Goal: Information Seeking & Learning: Compare options

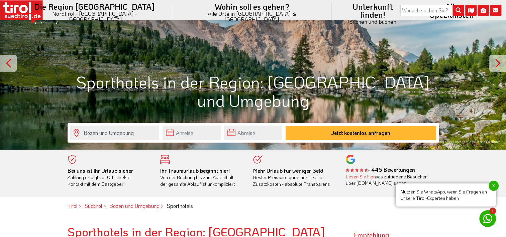
scroll to position [134, 0]
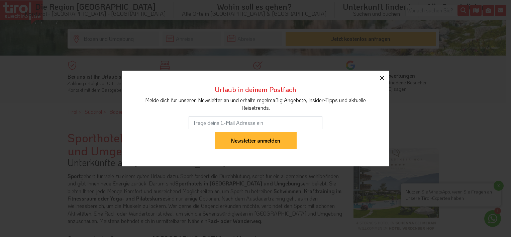
click at [383, 76] on icon "button" at bounding box center [382, 78] width 8 height 8
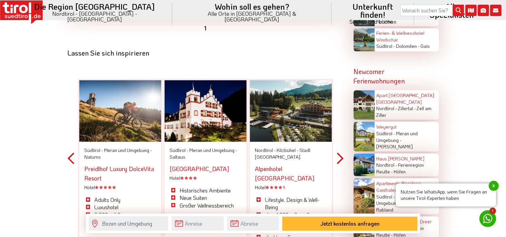
scroll to position [1171, 0]
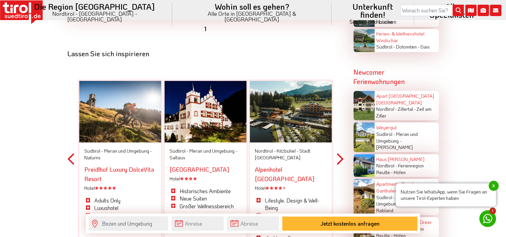
click at [339, 145] on button "Next" at bounding box center [340, 159] width 7 height 196
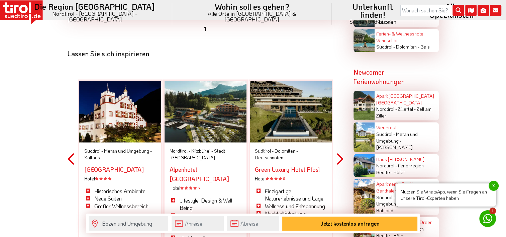
click at [338, 145] on button "Next" at bounding box center [340, 159] width 7 height 196
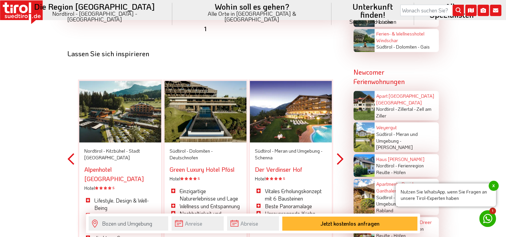
click at [338, 145] on button "Next" at bounding box center [340, 159] width 7 height 196
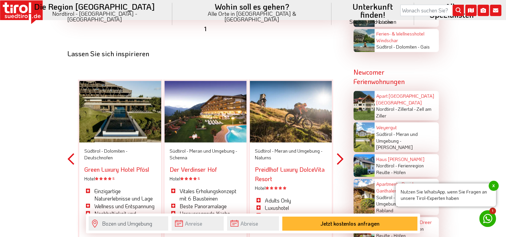
click at [340, 145] on button "Next" at bounding box center [340, 159] width 7 height 196
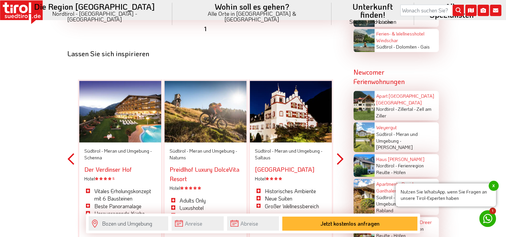
click at [340, 145] on button "Next" at bounding box center [340, 159] width 7 height 196
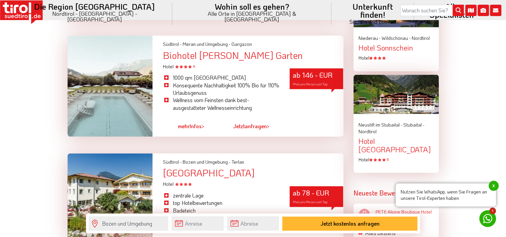
scroll to position [669, 0]
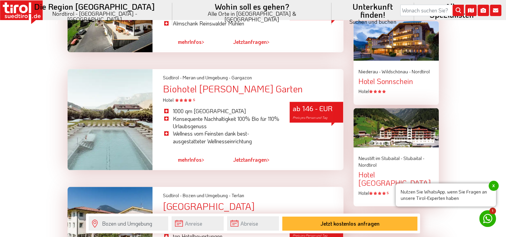
click at [217, 84] on div "Biohotel [PERSON_NAME] Garten" at bounding box center [253, 89] width 181 height 10
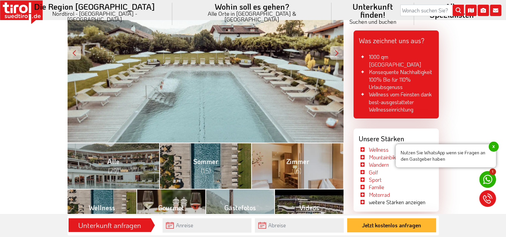
scroll to position [134, 0]
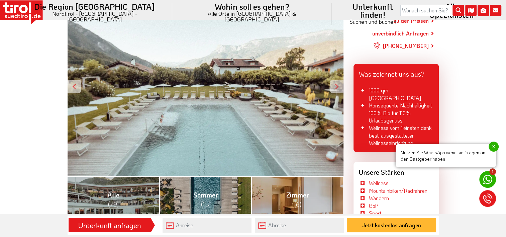
click at [211, 99] on div "ab 146 - EUR Preis pro Person und Tag" at bounding box center [206, 86] width 276 height 179
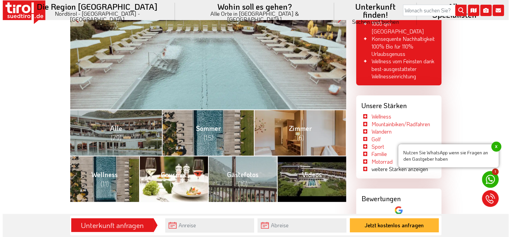
scroll to position [201, 0]
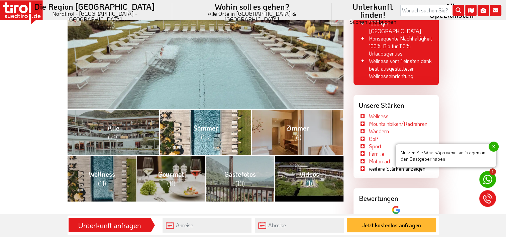
click at [203, 134] on span "(15)" at bounding box center [206, 137] width 10 height 9
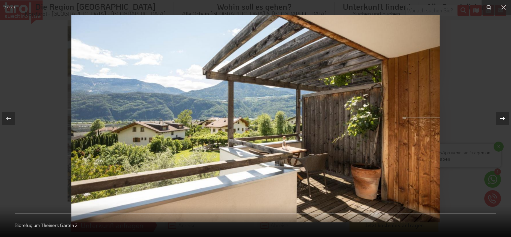
click at [503, 118] on icon at bounding box center [503, 118] width 5 height 3
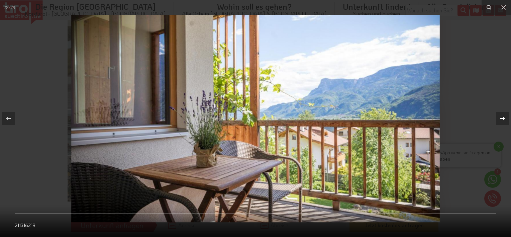
click at [502, 118] on icon at bounding box center [503, 118] width 5 height 3
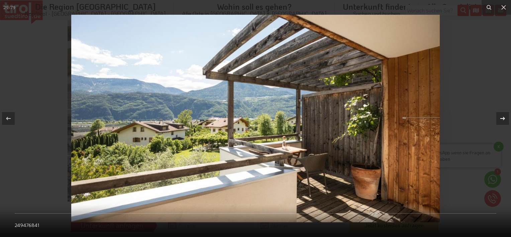
click at [502, 118] on icon at bounding box center [503, 118] width 5 height 3
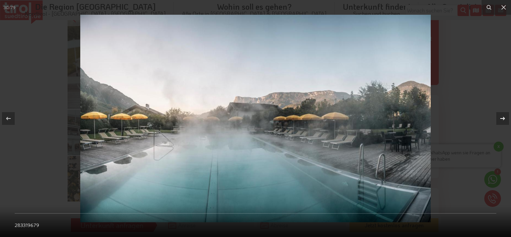
click at [502, 118] on icon at bounding box center [503, 118] width 5 height 3
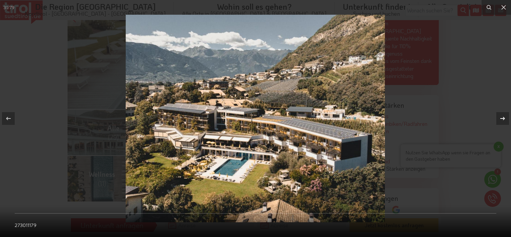
click at [503, 118] on icon at bounding box center [503, 118] width 8 height 8
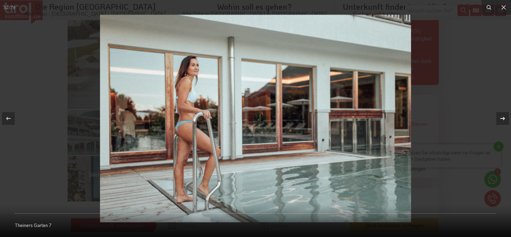
click at [502, 118] on icon at bounding box center [503, 118] width 8 height 8
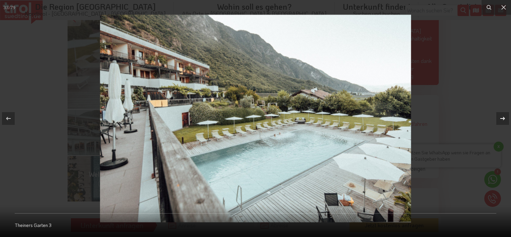
click at [502, 118] on icon at bounding box center [503, 118] width 8 height 8
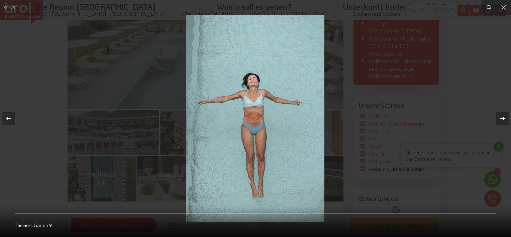
click at [502, 118] on icon at bounding box center [503, 118] width 8 height 8
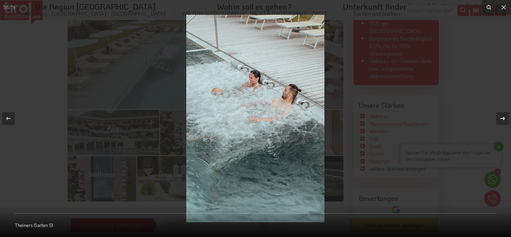
click at [502, 118] on icon at bounding box center [503, 118] width 8 height 8
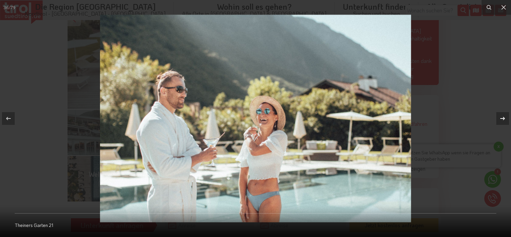
click at [502, 118] on icon at bounding box center [503, 118] width 8 height 8
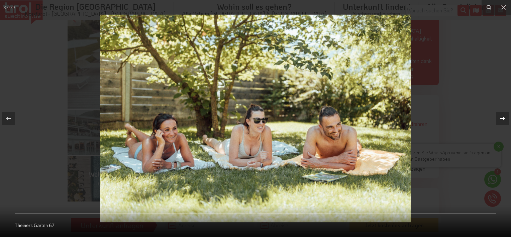
click at [501, 118] on icon at bounding box center [503, 118] width 8 height 8
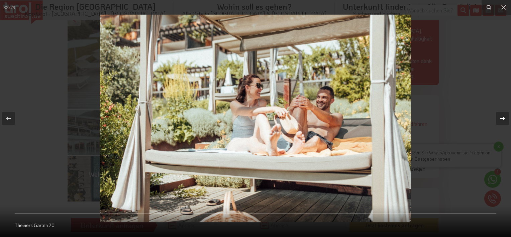
click at [501, 118] on icon at bounding box center [503, 118] width 8 height 8
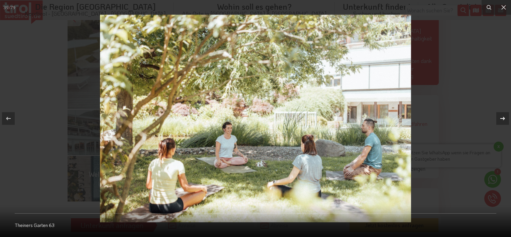
click at [501, 118] on icon at bounding box center [503, 118] width 8 height 8
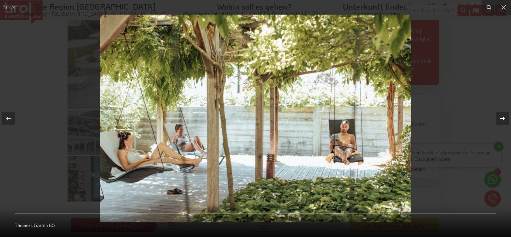
click at [501, 118] on icon at bounding box center [503, 118] width 8 height 8
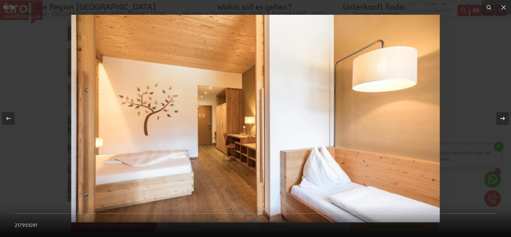
click at [501, 118] on icon at bounding box center [503, 118] width 8 height 8
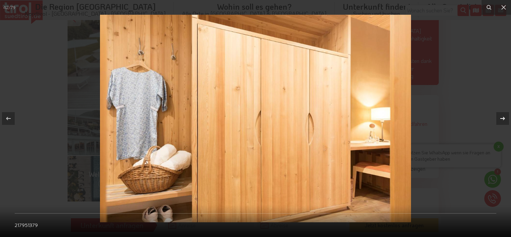
click at [501, 118] on icon at bounding box center [503, 118] width 8 height 8
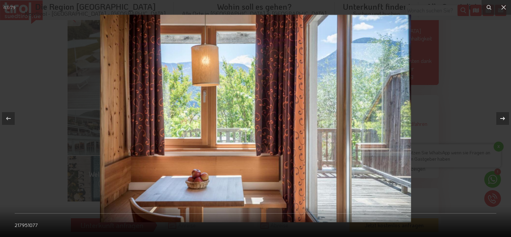
click at [501, 118] on icon at bounding box center [503, 118] width 8 height 8
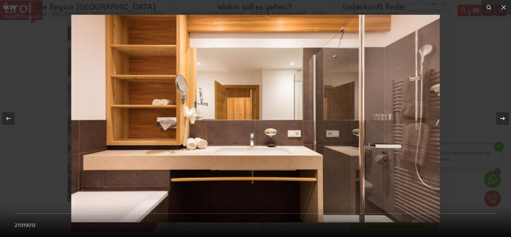
click at [501, 118] on icon at bounding box center [503, 118] width 8 height 8
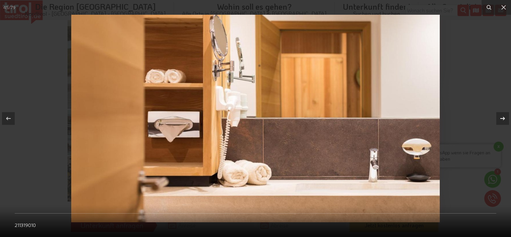
click at [501, 118] on icon at bounding box center [503, 118] width 8 height 8
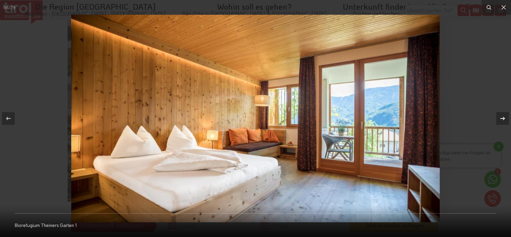
click at [501, 118] on icon at bounding box center [503, 118] width 8 height 8
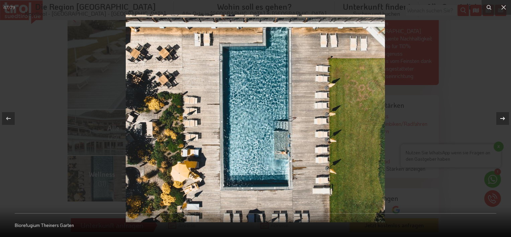
click at [500, 117] on icon at bounding box center [503, 118] width 8 height 8
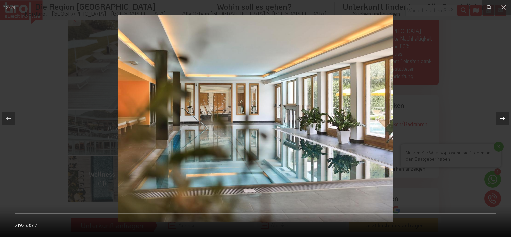
click at [500, 117] on icon at bounding box center [503, 118] width 8 height 8
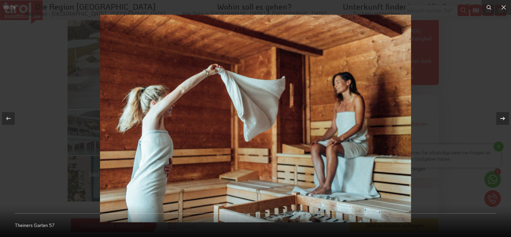
click at [500, 117] on icon at bounding box center [503, 118] width 8 height 8
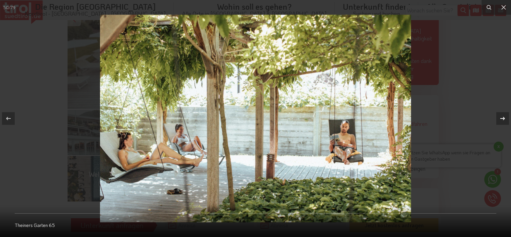
click at [500, 117] on icon at bounding box center [503, 118] width 8 height 8
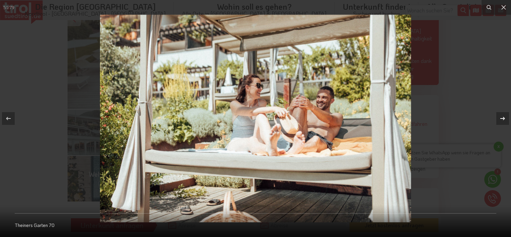
click at [500, 117] on icon at bounding box center [503, 118] width 8 height 8
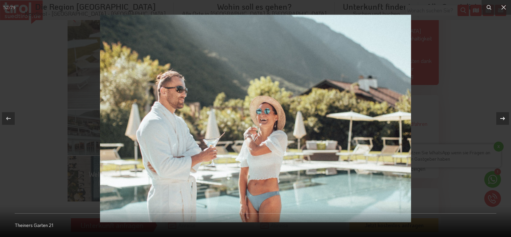
click at [500, 117] on icon at bounding box center [503, 118] width 8 height 8
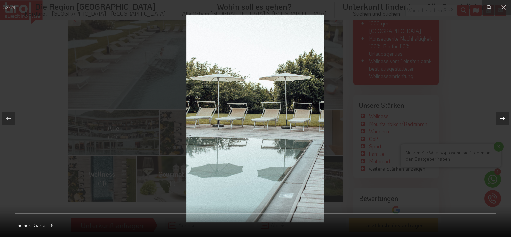
click at [500, 117] on icon at bounding box center [503, 118] width 8 height 8
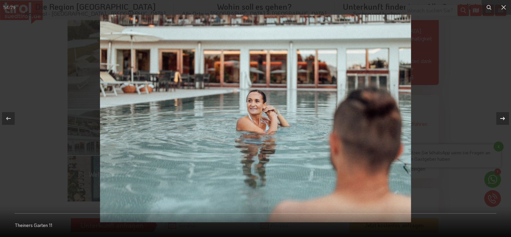
click at [500, 117] on icon at bounding box center [503, 118] width 8 height 8
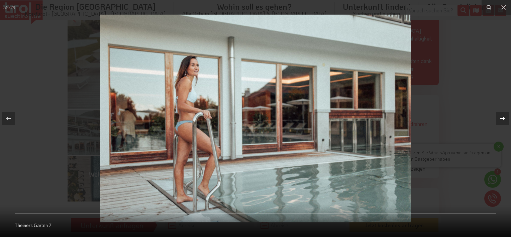
click at [500, 117] on icon at bounding box center [503, 118] width 8 height 8
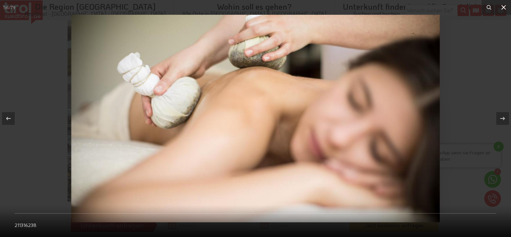
click at [505, 6] on icon at bounding box center [504, 7] width 8 height 8
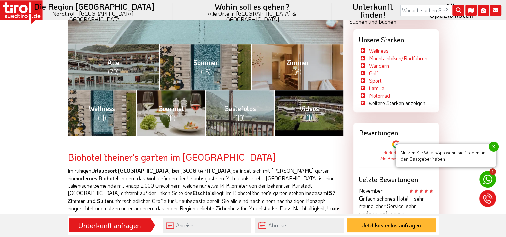
scroll to position [268, 0]
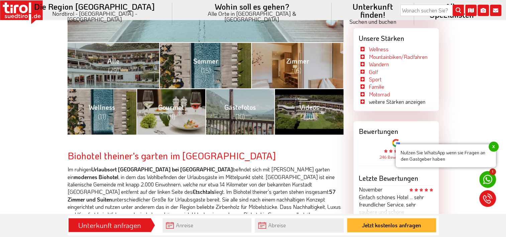
click at [361, 102] on li "weitere Stärken anzeigen" at bounding box center [392, 101] width 67 height 7
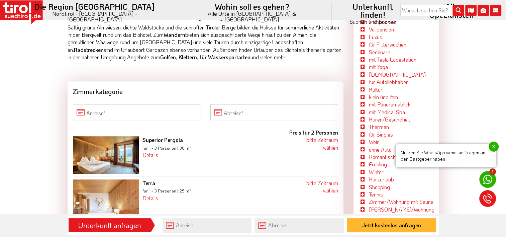
scroll to position [535, 0]
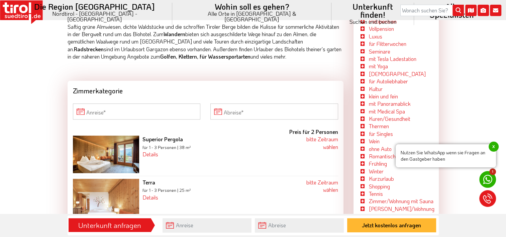
click at [364, 193] on li "Tennis" at bounding box center [396, 193] width 75 height 7
click at [374, 195] on link "Tennis" at bounding box center [376, 193] width 14 height 7
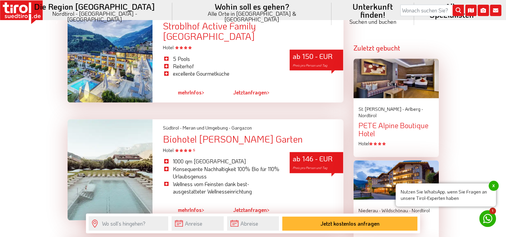
scroll to position [703, 0]
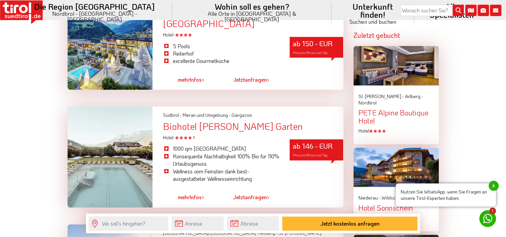
drag, startPoint x: 115, startPoint y: 176, endPoint x: 1, endPoint y: 141, distance: 119.3
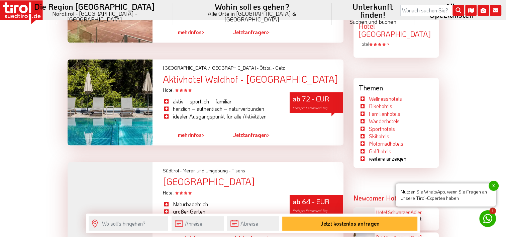
scroll to position [970, 0]
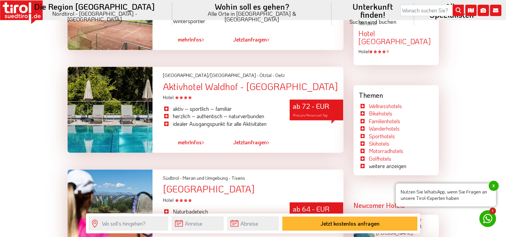
click at [203, 81] on div "Aktivhotel Waldhof - [GEOGRAPHIC_DATA]" at bounding box center [253, 86] width 181 height 10
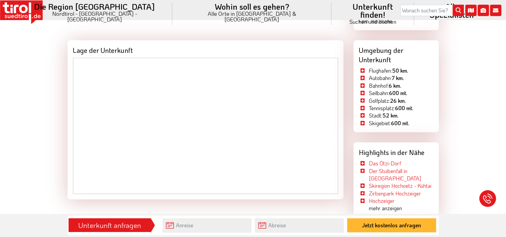
scroll to position [770, 0]
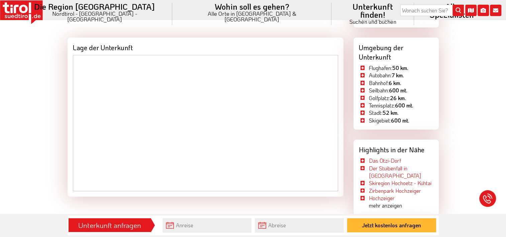
click at [339, 178] on div at bounding box center [206, 126] width 276 height 142
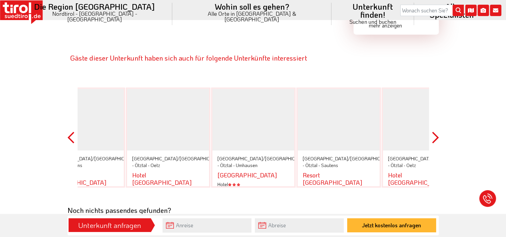
scroll to position [1037, 0]
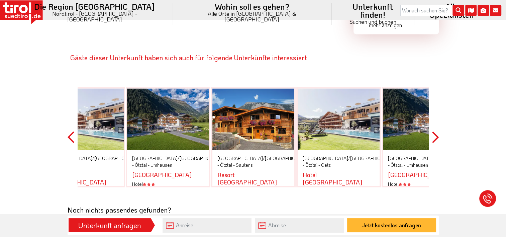
click at [66, 128] on div "Gäste dieser Unterkunft haben sich auch für folgende Unterkünfte interessiert P…" at bounding box center [253, 120] width 381 height 172
click at [70, 129] on button "Previous" at bounding box center [71, 137] width 7 height 138
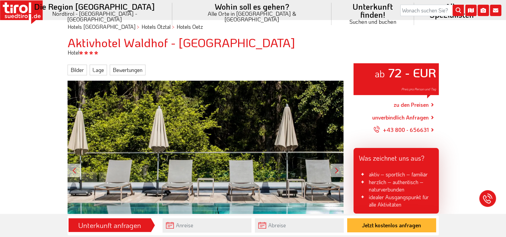
scroll to position [33, 0]
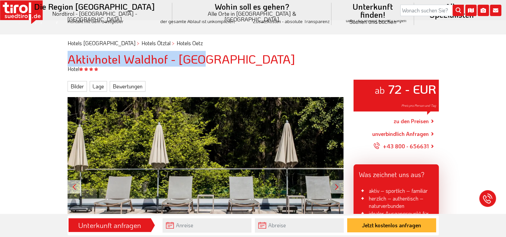
drag, startPoint x: 186, startPoint y: 62, endPoint x: 71, endPoint y: 59, distance: 115.5
click at [68, 58] on h1 "Aktivhotel Waldhof - [GEOGRAPHIC_DATA]" at bounding box center [253, 58] width 371 height 13
copy h1 "Aktivhotel Waldhof - [GEOGRAPHIC_DATA]"
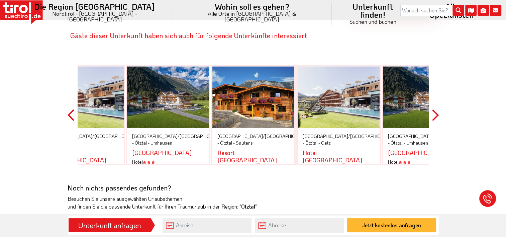
scroll to position [1071, 0]
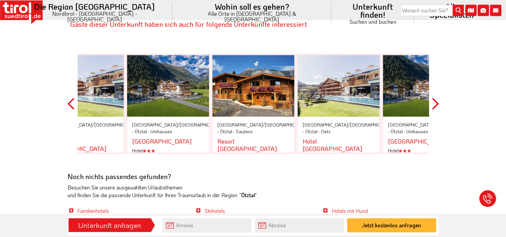
click at [72, 93] on button "Previous" at bounding box center [71, 104] width 7 height 138
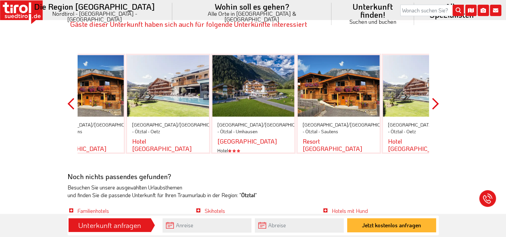
click at [73, 92] on button "Previous" at bounding box center [71, 104] width 7 height 138
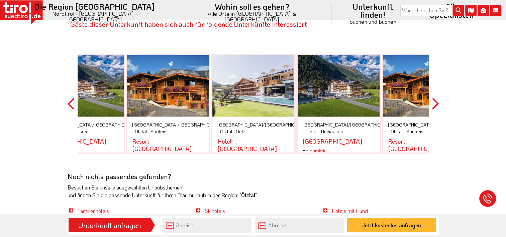
click at [73, 92] on button "Previous" at bounding box center [71, 104] width 7 height 138
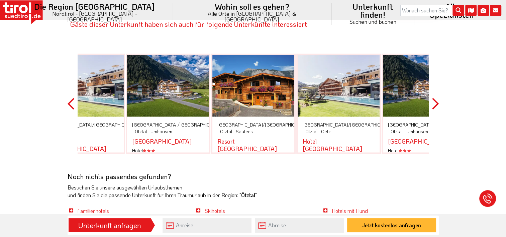
click at [73, 92] on button "Previous" at bounding box center [71, 104] width 7 height 138
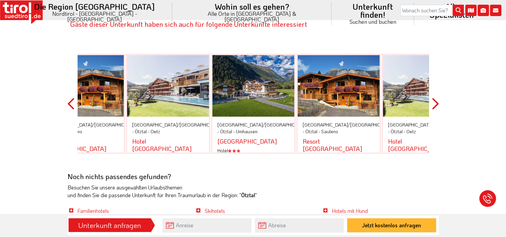
click at [166, 137] on link "Hotel habicher hof" at bounding box center [162, 144] width 60 height 15
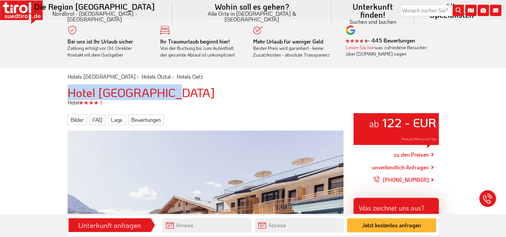
drag, startPoint x: 170, startPoint y: 88, endPoint x: 60, endPoint y: 90, distance: 109.8
copy h1 "Hotel [GEOGRAPHIC_DATA]"
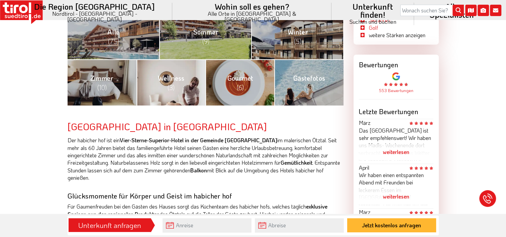
scroll to position [301, 0]
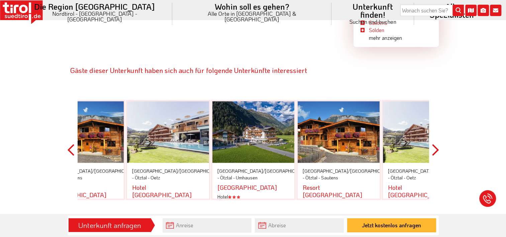
scroll to position [1004, 0]
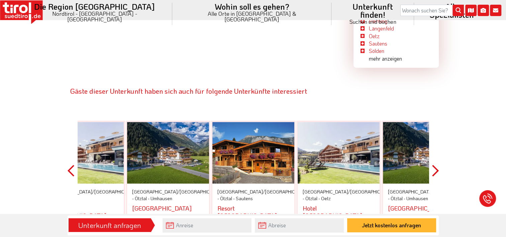
click at [432, 161] on button "Next" at bounding box center [435, 171] width 7 height 138
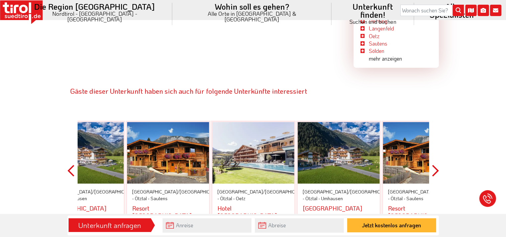
click at [432, 161] on button "Next" at bounding box center [435, 171] width 7 height 138
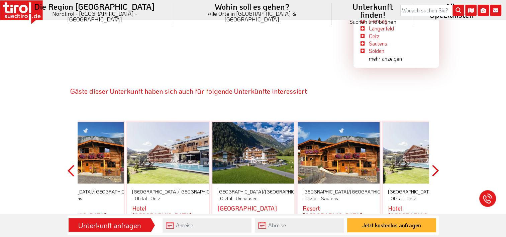
click at [432, 161] on button "Next" at bounding box center [435, 171] width 7 height 138
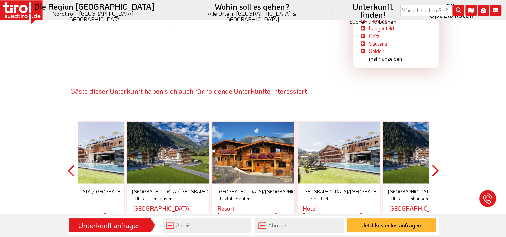
click at [432, 161] on button "Next" at bounding box center [435, 171] width 7 height 138
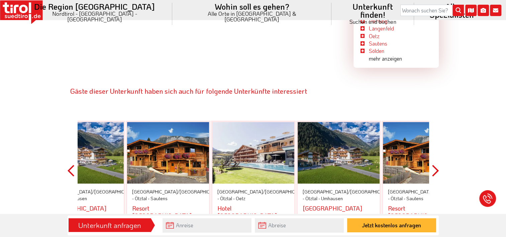
click at [432, 161] on button "Next" at bounding box center [435, 171] width 7 height 138
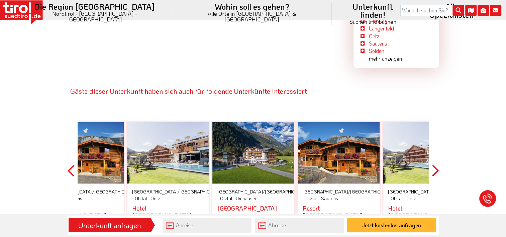
click at [432, 161] on button "Next" at bounding box center [435, 171] width 7 height 138
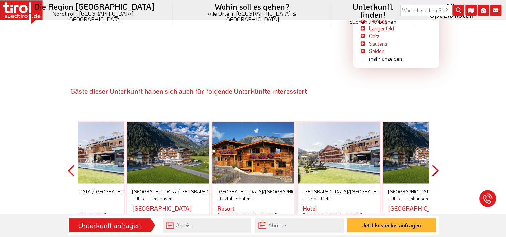
click at [432, 161] on button "Next" at bounding box center [435, 171] width 7 height 138
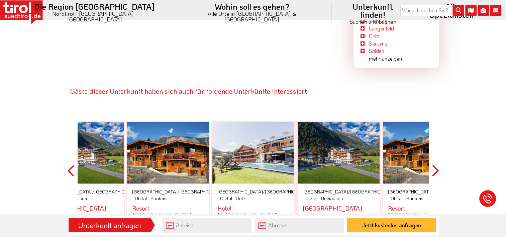
click at [343, 144] on div at bounding box center [339, 153] width 82 height 62
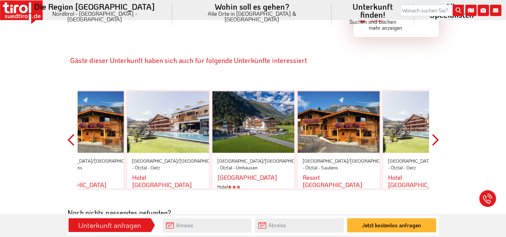
scroll to position [1037, 0]
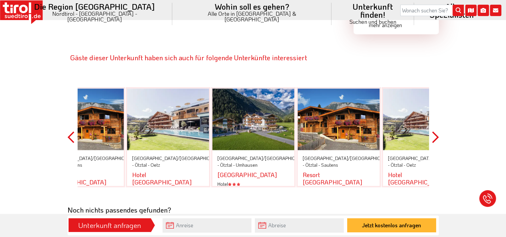
click at [340, 114] on div at bounding box center [339, 119] width 82 height 62
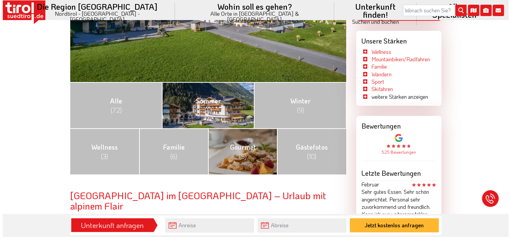
scroll to position [234, 0]
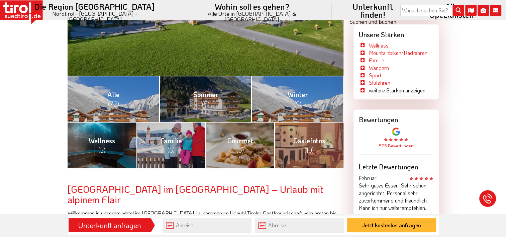
click at [124, 146] on link "Wellness (3)" at bounding box center [102, 145] width 69 height 46
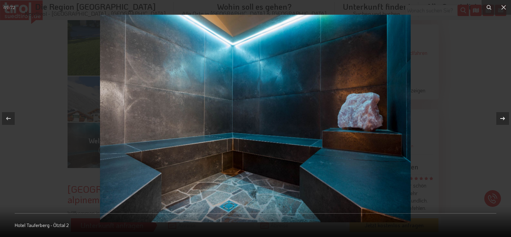
click at [505, 114] on icon at bounding box center [503, 118] width 8 height 8
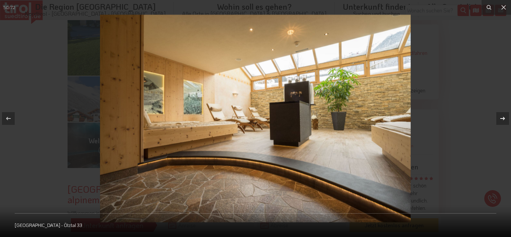
click at [505, 114] on icon at bounding box center [503, 118] width 8 height 8
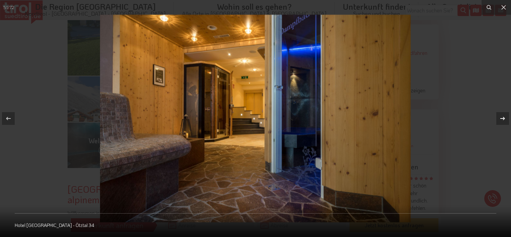
click at [505, 114] on icon at bounding box center [503, 118] width 8 height 8
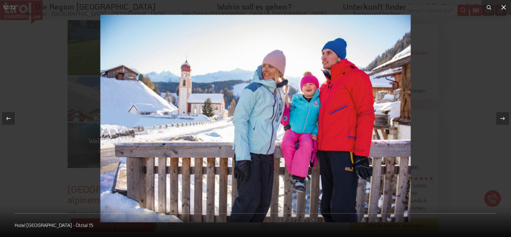
click at [502, 6] on icon at bounding box center [504, 7] width 8 height 8
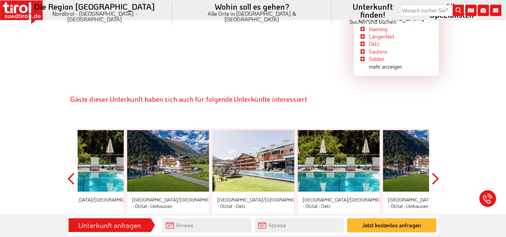
scroll to position [1037, 0]
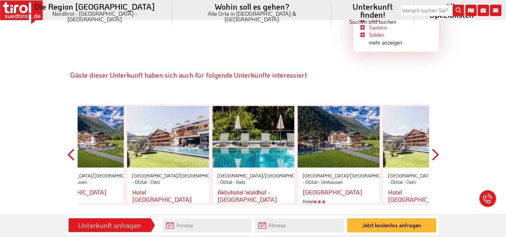
click at [432, 138] on button "Next" at bounding box center [435, 155] width 7 height 138
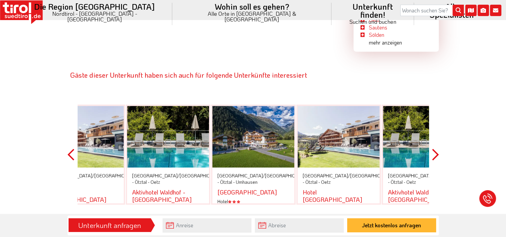
click at [432, 138] on button "Next" at bounding box center [435, 155] width 7 height 138
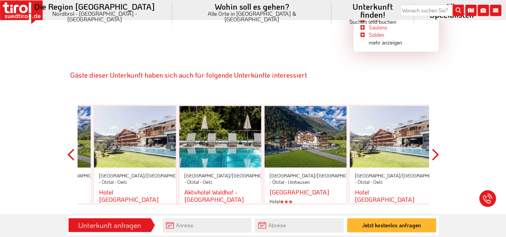
drag, startPoint x: 286, startPoint y: 169, endPoint x: 252, endPoint y: 170, distance: 34.1
click at [252, 188] on div "Aktivhotel Waldhof - Oetz" at bounding box center [220, 195] width 72 height 15
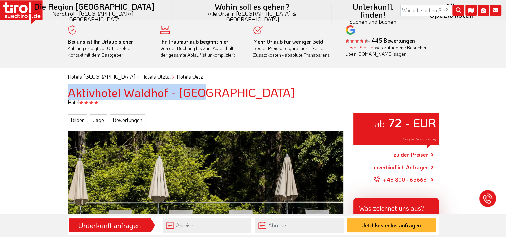
drag, startPoint x: 196, startPoint y: 94, endPoint x: 67, endPoint y: 93, distance: 128.8
click at [67, 93] on div "Aktivhotel Waldhof - [GEOGRAPHIC_DATA]" at bounding box center [253, 92] width 381 height 13
copy h1 "Aktivhotel Waldhof - [GEOGRAPHIC_DATA]"
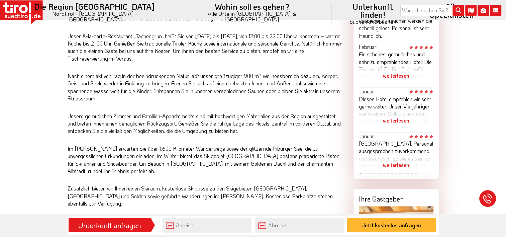
scroll to position [468, 0]
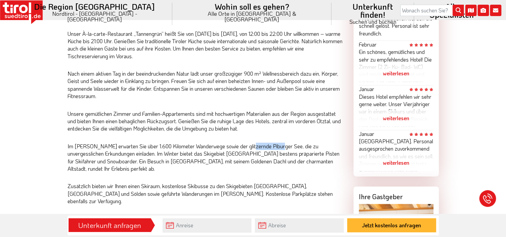
drag, startPoint x: 261, startPoint y: 145, endPoint x: 253, endPoint y: 145, distance: 8.4
click at [253, 145] on p "Im Sommer erwarten Sie über 1.600 Kilometer Wanderwege sowie der glitzernde Pib…" at bounding box center [206, 158] width 276 height 30
copy p "Piburger See"
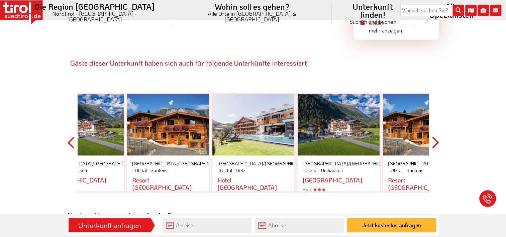
scroll to position [1037, 0]
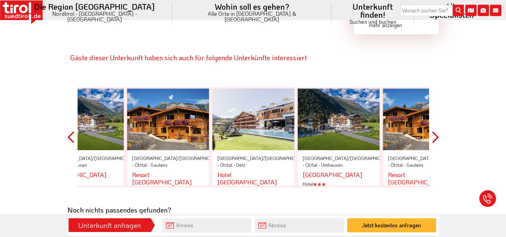
click at [256, 115] on div at bounding box center [253, 119] width 82 height 62
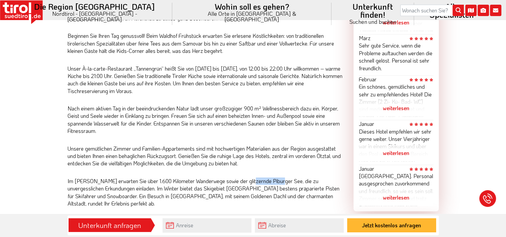
scroll to position [402, 0]
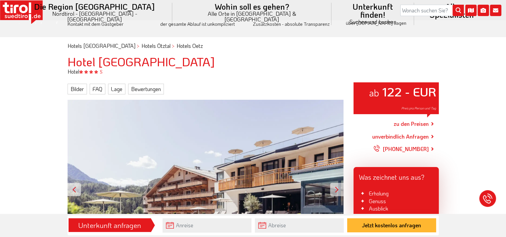
scroll to position [33, 0]
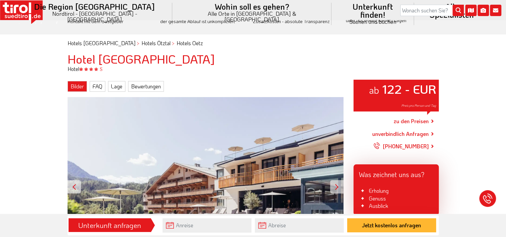
click at [75, 84] on link "Bilder" at bounding box center [77, 86] width 19 height 11
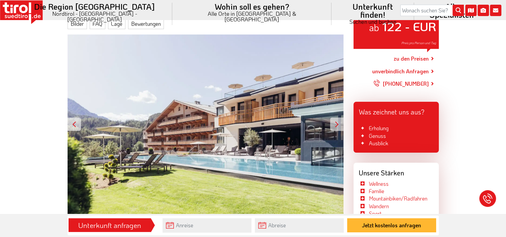
scroll to position [96, 0]
click at [195, 94] on div "ab 122 - EUR Preis pro Person und Tag" at bounding box center [206, 123] width 276 height 179
click at [333, 123] on div at bounding box center [336, 123] width 13 height 13
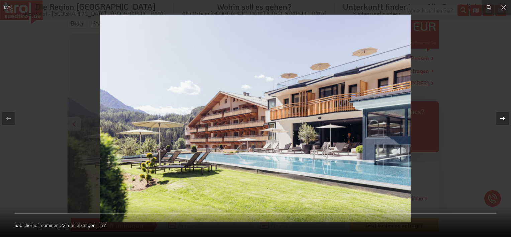
click at [501, 118] on icon at bounding box center [503, 118] width 8 height 8
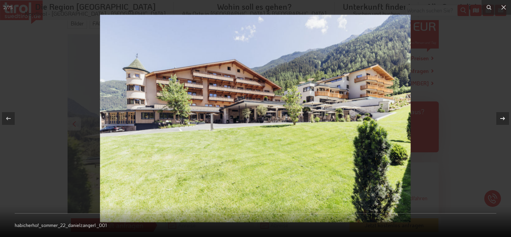
click at [501, 118] on icon at bounding box center [503, 118] width 8 height 8
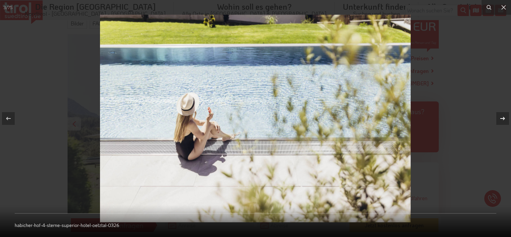
click at [501, 118] on icon at bounding box center [503, 118] width 8 height 8
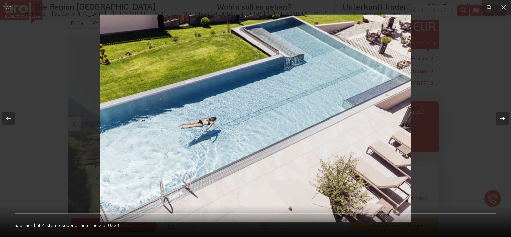
click at [502, 117] on icon at bounding box center [503, 118] width 8 height 8
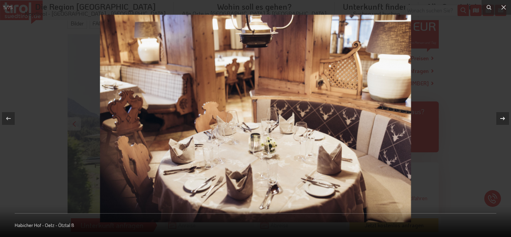
click at [502, 117] on icon at bounding box center [503, 118] width 8 height 8
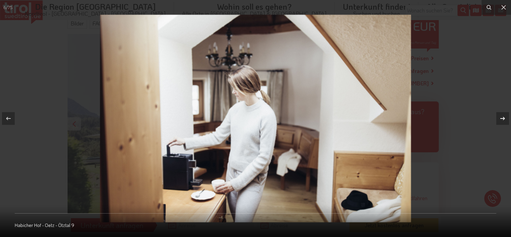
click at [502, 117] on icon at bounding box center [503, 118] width 8 height 8
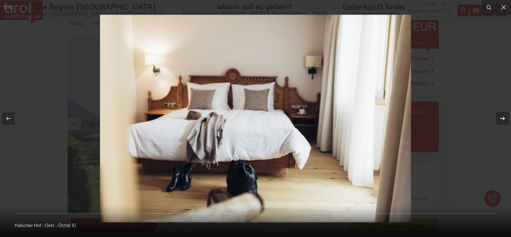
click at [501, 117] on icon at bounding box center [503, 118] width 8 height 8
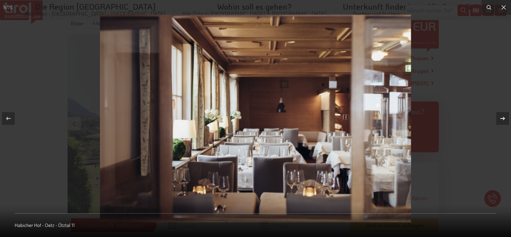
click at [501, 117] on icon at bounding box center [503, 118] width 8 height 8
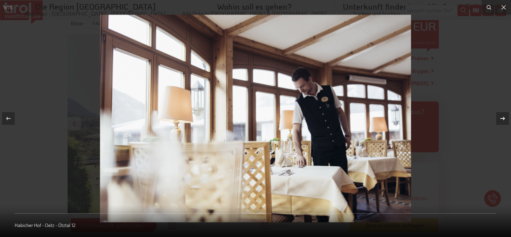
click at [501, 117] on icon at bounding box center [503, 118] width 8 height 8
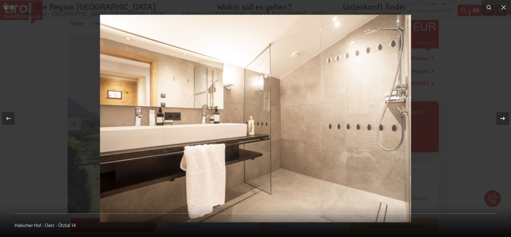
click at [501, 117] on icon at bounding box center [503, 118] width 8 height 8
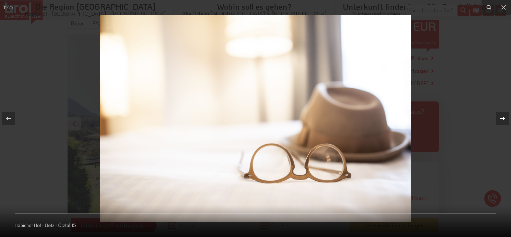
click at [501, 117] on icon at bounding box center [503, 118] width 8 height 8
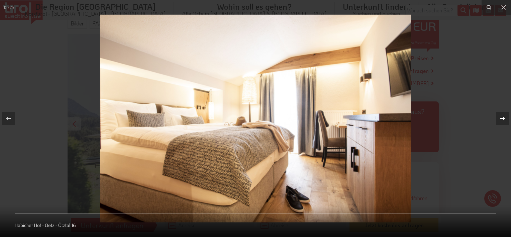
click at [501, 117] on icon at bounding box center [503, 118] width 8 height 8
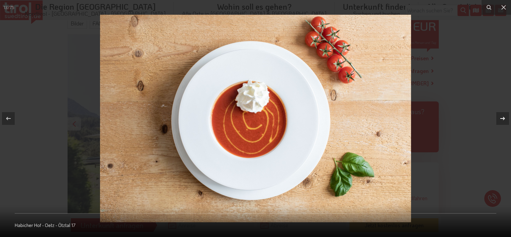
click at [501, 117] on icon at bounding box center [503, 118] width 8 height 8
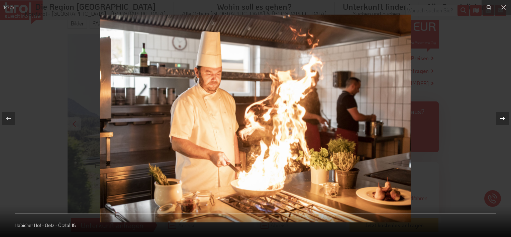
click at [502, 116] on icon at bounding box center [503, 118] width 8 height 8
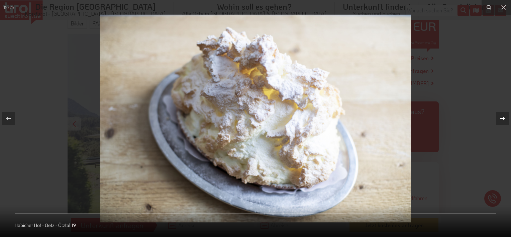
click at [502, 116] on icon at bounding box center [503, 118] width 8 height 8
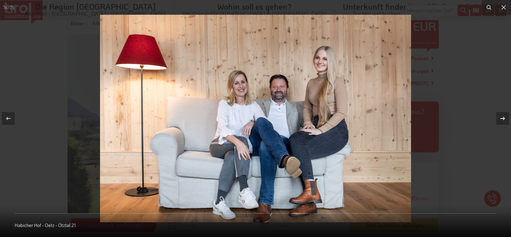
click at [502, 122] on icon at bounding box center [503, 118] width 8 height 8
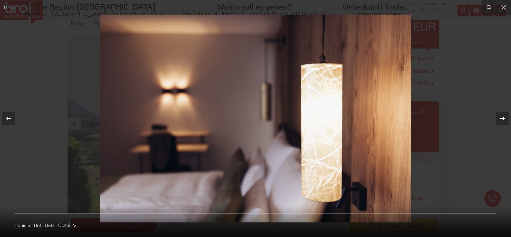
click at [502, 122] on icon at bounding box center [503, 118] width 8 height 8
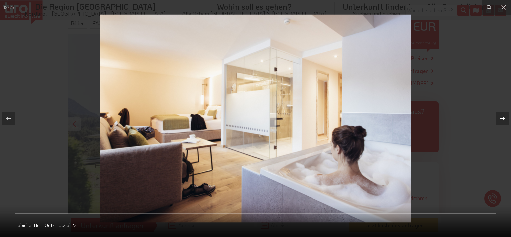
click at [502, 122] on icon at bounding box center [503, 118] width 8 height 8
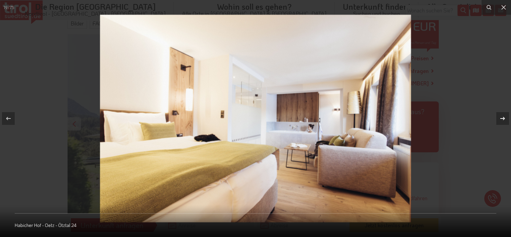
click at [502, 122] on icon at bounding box center [503, 118] width 8 height 8
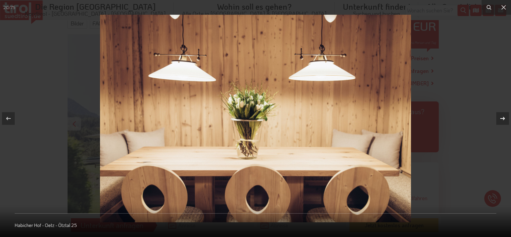
click at [502, 122] on icon at bounding box center [503, 118] width 8 height 8
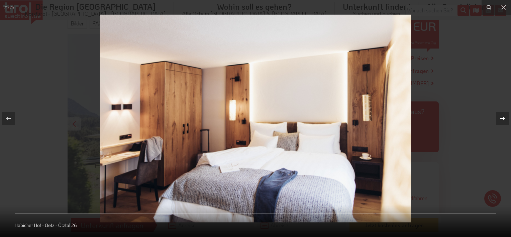
click at [502, 122] on icon at bounding box center [503, 118] width 8 height 8
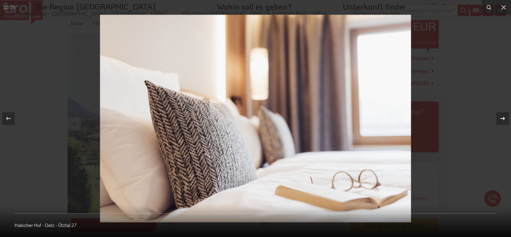
click at [502, 122] on icon at bounding box center [503, 118] width 8 height 8
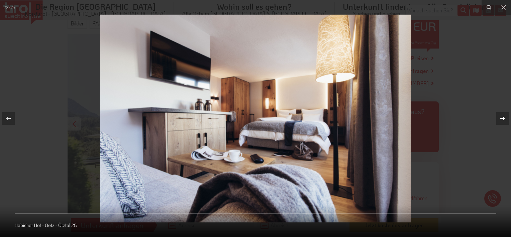
click at [502, 122] on icon at bounding box center [503, 118] width 8 height 8
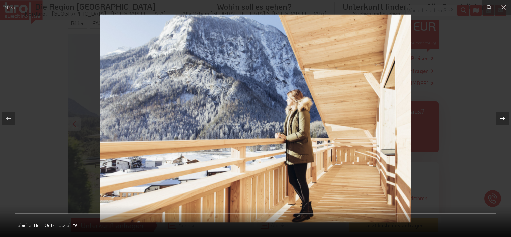
click at [502, 122] on icon at bounding box center [503, 118] width 8 height 8
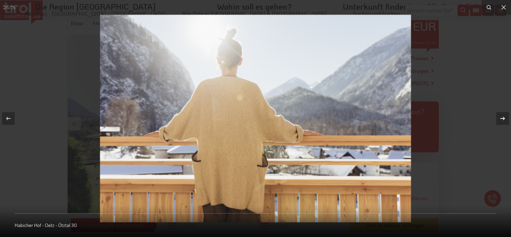
click at [502, 122] on icon at bounding box center [503, 118] width 8 height 8
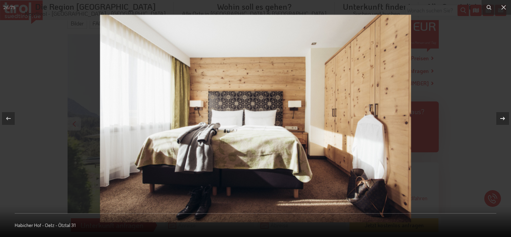
click at [502, 122] on icon at bounding box center [503, 118] width 8 height 8
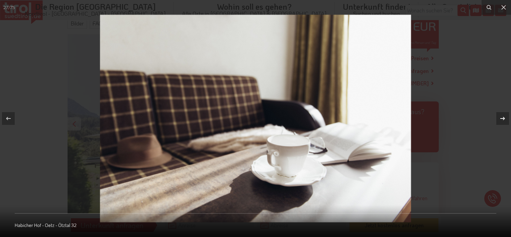
click at [502, 122] on icon at bounding box center [503, 118] width 8 height 8
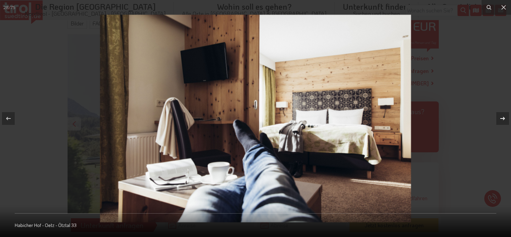
click at [502, 122] on icon at bounding box center [503, 118] width 8 height 8
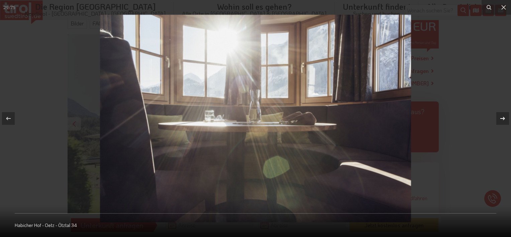
click at [502, 122] on icon at bounding box center [503, 118] width 8 height 8
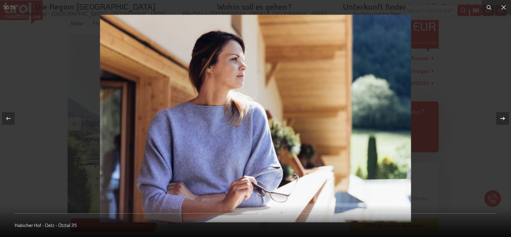
click at [502, 122] on icon at bounding box center [503, 118] width 8 height 8
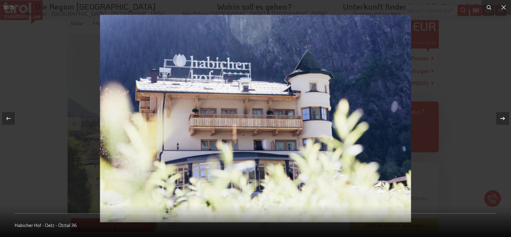
click at [502, 122] on icon at bounding box center [503, 118] width 8 height 8
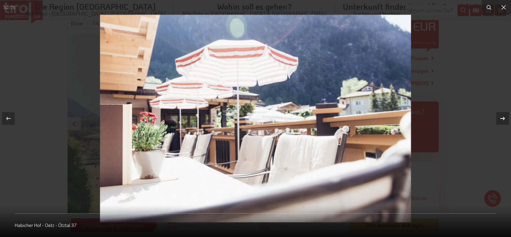
click at [502, 122] on icon at bounding box center [503, 118] width 8 height 8
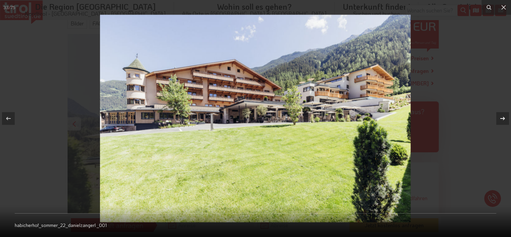
click at [502, 122] on icon at bounding box center [503, 118] width 8 height 8
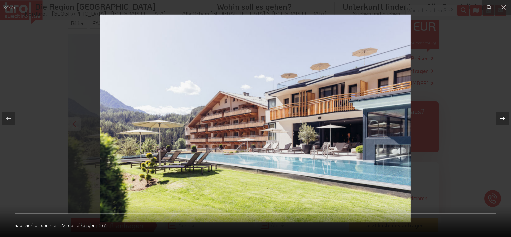
click at [502, 122] on icon at bounding box center [503, 118] width 8 height 8
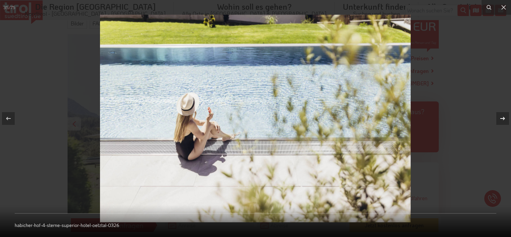
click at [502, 122] on icon at bounding box center [503, 118] width 8 height 8
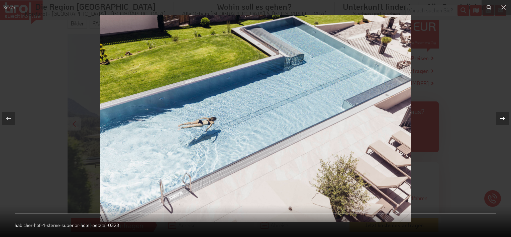
click at [502, 122] on icon at bounding box center [503, 118] width 8 height 8
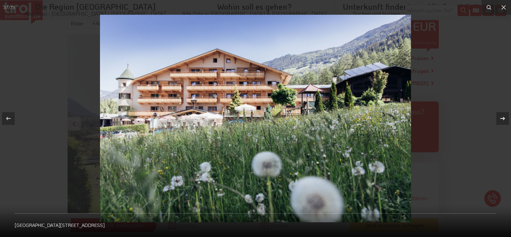
click at [502, 122] on icon at bounding box center [503, 118] width 8 height 8
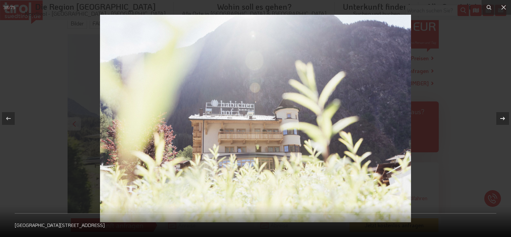
click at [502, 122] on icon at bounding box center [503, 118] width 8 height 8
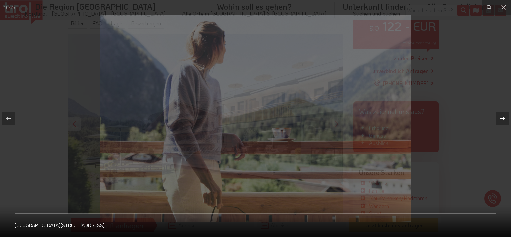
click at [502, 122] on icon at bounding box center [503, 118] width 8 height 8
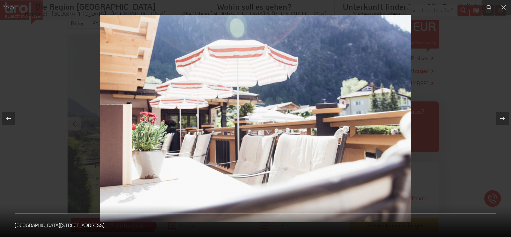
drag, startPoint x: 504, startPoint y: 7, endPoint x: 456, endPoint y: 41, distance: 58.8
click at [504, 7] on icon at bounding box center [504, 7] width 5 height 5
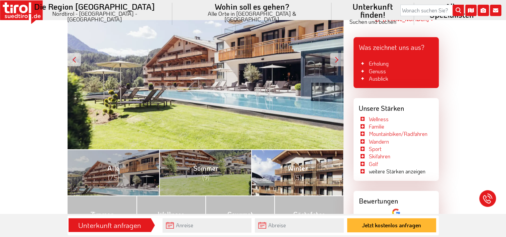
scroll to position [197, 0]
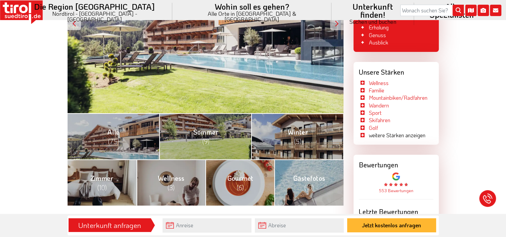
click at [388, 135] on li "weitere Stärken anzeigen" at bounding box center [392, 135] width 67 height 7
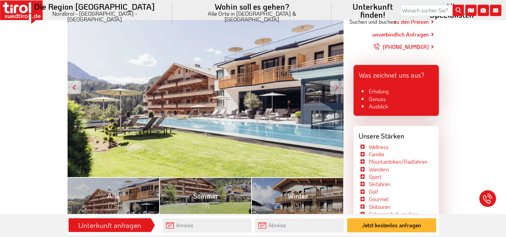
scroll to position [134, 0]
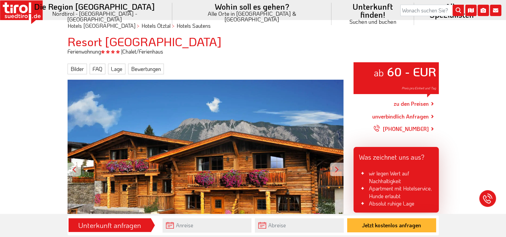
scroll to position [33, 0]
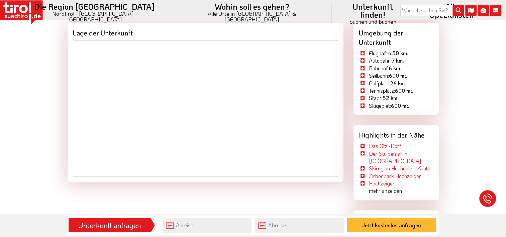
scroll to position [770, 0]
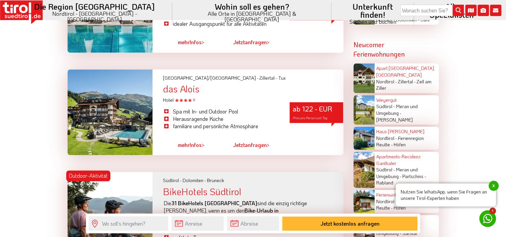
scroll to position [1071, 0]
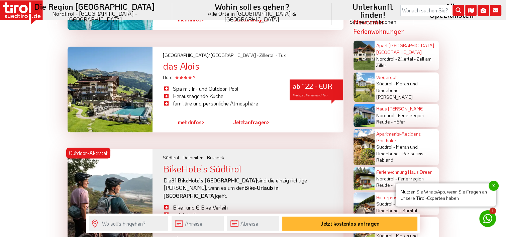
click at [126, 95] on div at bounding box center [110, 90] width 85 height 86
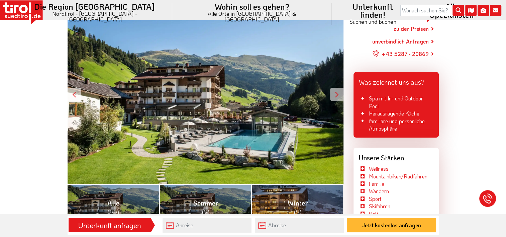
scroll to position [134, 0]
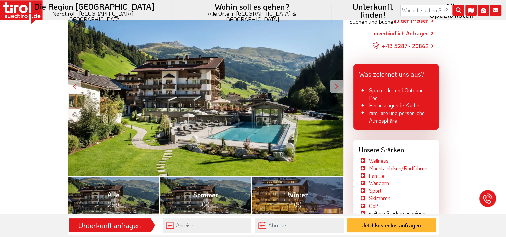
click at [222, 108] on div "ab 122 - EUR Preis pro Person und Tag" at bounding box center [206, 86] width 276 height 179
click at [334, 87] on div at bounding box center [336, 86] width 13 height 13
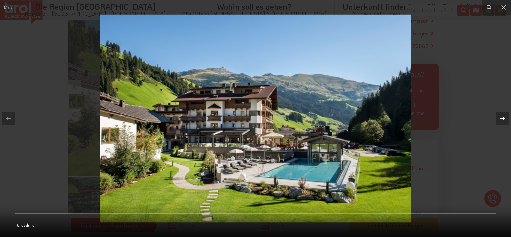
click at [506, 118] on icon at bounding box center [503, 118] width 8 height 8
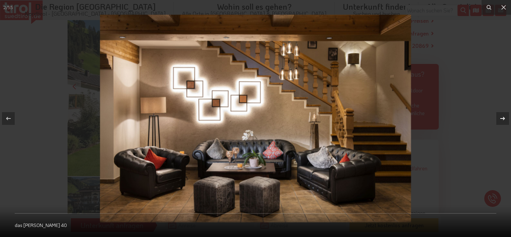
click at [505, 118] on icon at bounding box center [503, 118] width 8 height 8
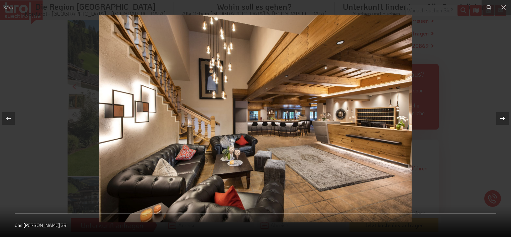
click at [505, 118] on icon at bounding box center [503, 118] width 8 height 8
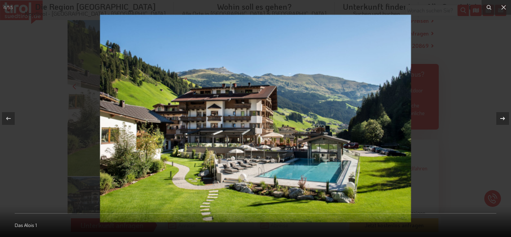
click at [503, 118] on icon at bounding box center [503, 118] width 5 height 3
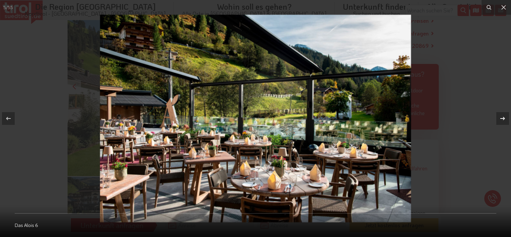
click at [503, 118] on icon at bounding box center [503, 118] width 5 height 3
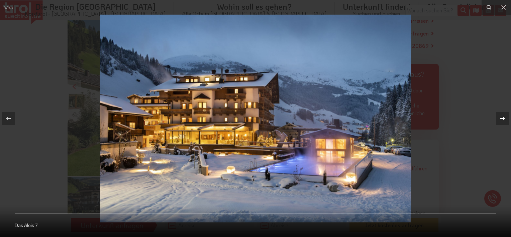
click at [503, 118] on icon at bounding box center [503, 118] width 5 height 3
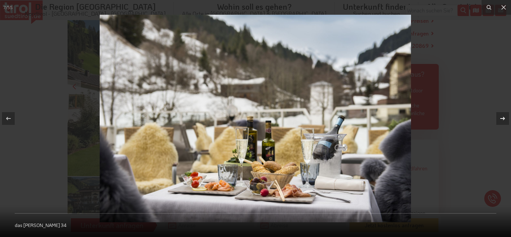
click at [503, 118] on icon at bounding box center [503, 118] width 5 height 3
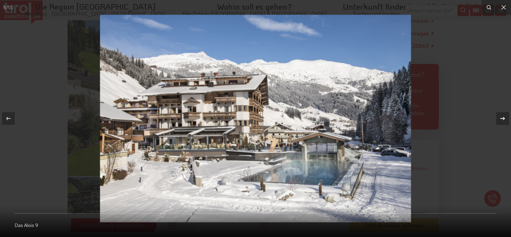
click at [503, 118] on icon at bounding box center [503, 118] width 5 height 3
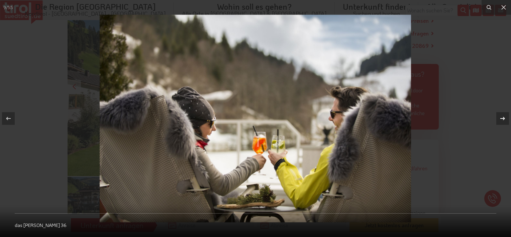
click at [503, 118] on icon at bounding box center [503, 118] width 5 height 3
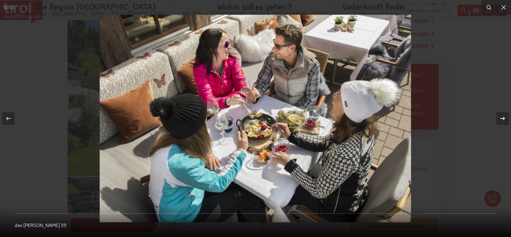
click at [503, 118] on icon at bounding box center [503, 118] width 5 height 3
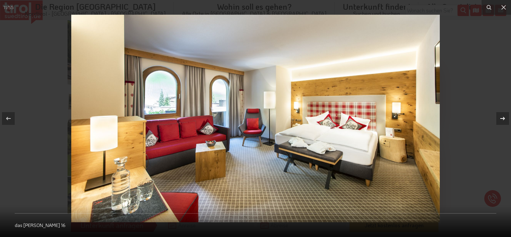
click at [503, 118] on icon at bounding box center [503, 118] width 5 height 3
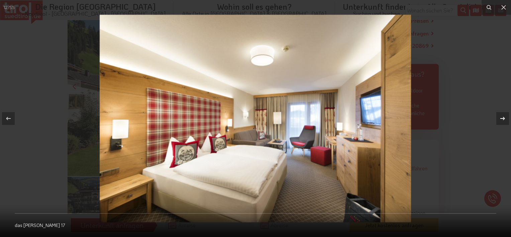
click at [503, 118] on icon at bounding box center [503, 118] width 5 height 3
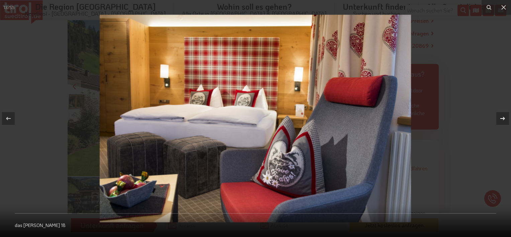
click at [503, 118] on icon at bounding box center [503, 118] width 5 height 3
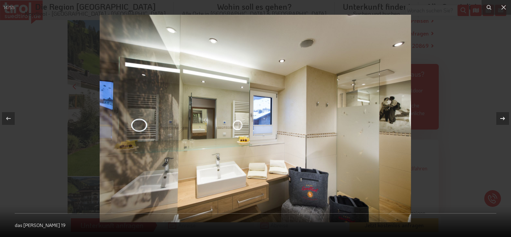
click at [503, 118] on icon at bounding box center [503, 118] width 5 height 3
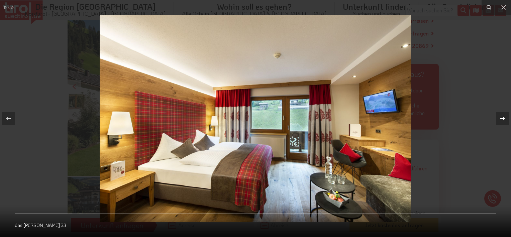
click at [503, 118] on icon at bounding box center [503, 118] width 5 height 3
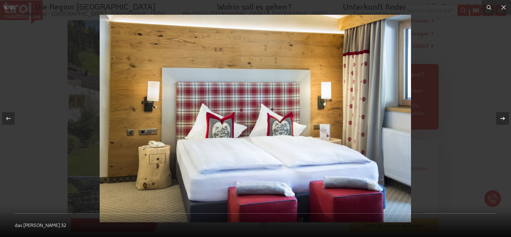
click at [503, 118] on icon at bounding box center [503, 118] width 5 height 3
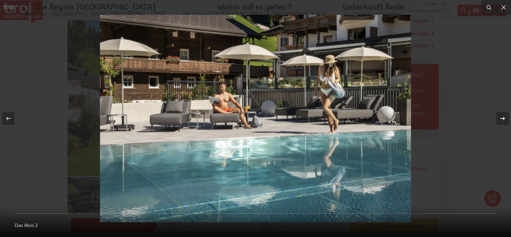
click at [503, 118] on icon at bounding box center [503, 118] width 5 height 3
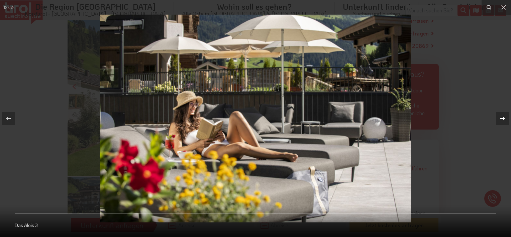
click at [503, 118] on icon at bounding box center [503, 118] width 5 height 3
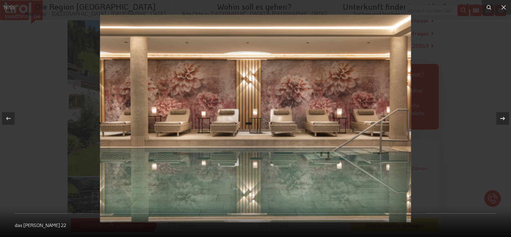
click at [503, 118] on icon at bounding box center [503, 118] width 5 height 3
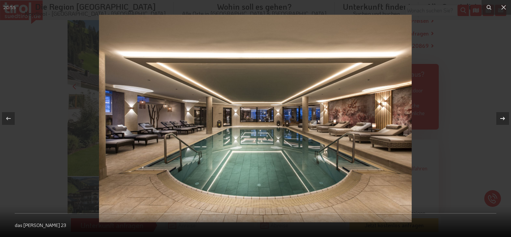
click at [503, 118] on icon at bounding box center [503, 118] width 5 height 3
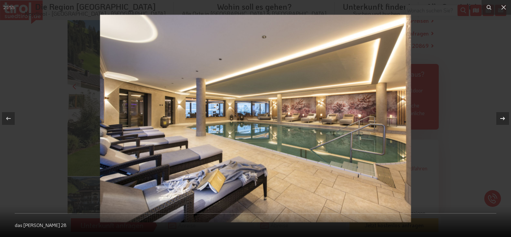
click at [503, 118] on icon at bounding box center [503, 118] width 5 height 3
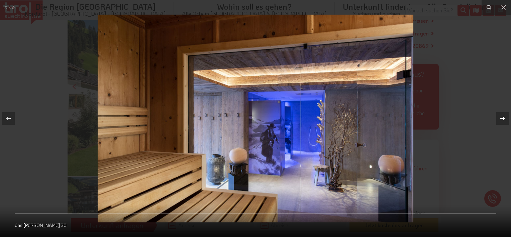
click at [503, 118] on icon at bounding box center [503, 118] width 5 height 3
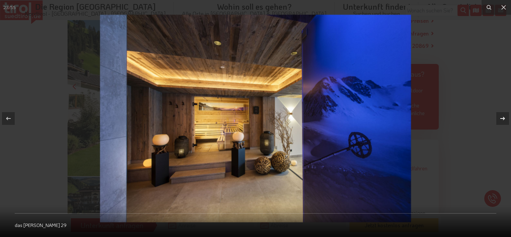
click at [503, 118] on icon at bounding box center [503, 118] width 5 height 3
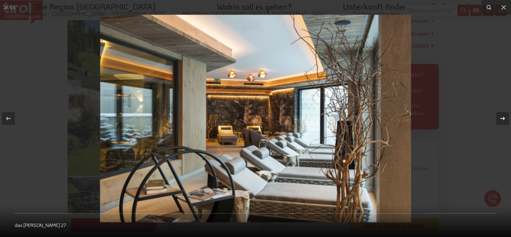
click at [503, 118] on icon at bounding box center [503, 118] width 5 height 3
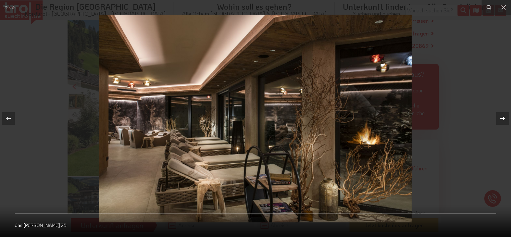
click at [503, 118] on icon at bounding box center [503, 118] width 5 height 3
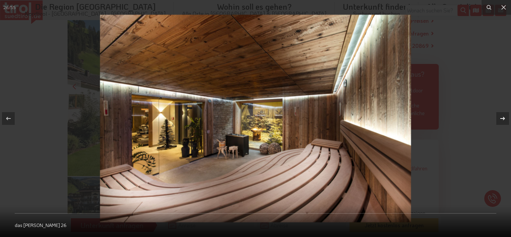
click at [503, 118] on icon at bounding box center [503, 118] width 5 height 3
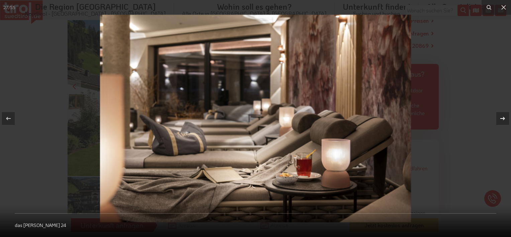
click at [503, 118] on icon at bounding box center [503, 118] width 5 height 3
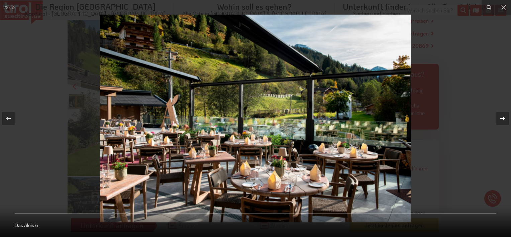
click at [503, 118] on icon at bounding box center [503, 118] width 5 height 3
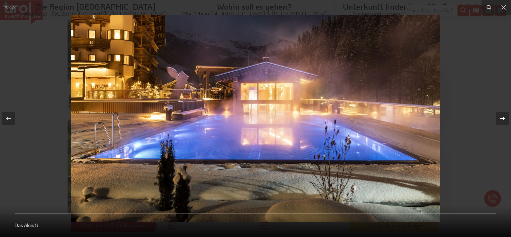
click at [503, 118] on icon at bounding box center [503, 118] width 5 height 3
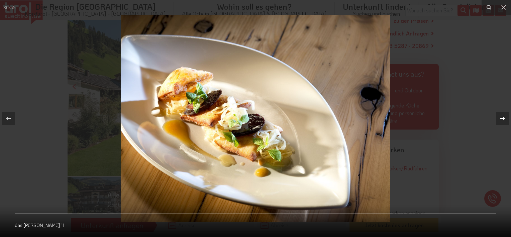
click at [503, 118] on icon at bounding box center [503, 118] width 5 height 3
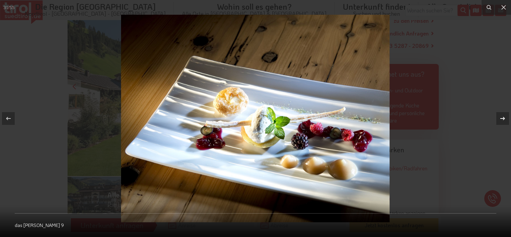
click at [503, 118] on icon at bounding box center [503, 118] width 5 height 3
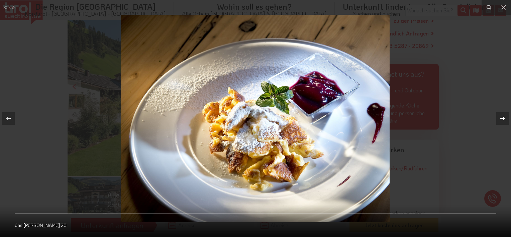
click at [503, 118] on icon at bounding box center [503, 118] width 5 height 3
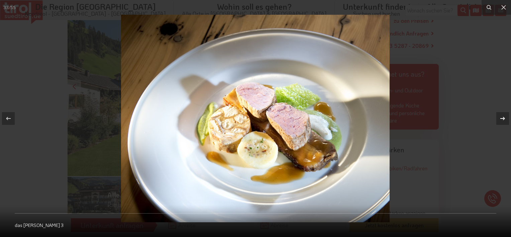
click at [503, 118] on icon at bounding box center [503, 118] width 5 height 3
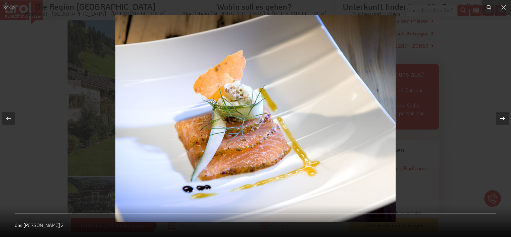
click at [503, 118] on icon at bounding box center [503, 118] width 5 height 3
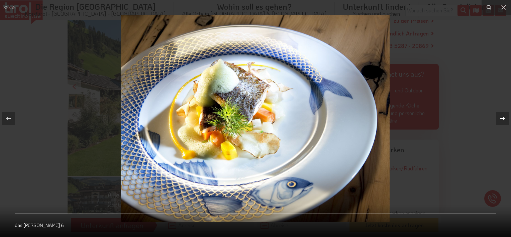
click at [503, 118] on icon at bounding box center [503, 118] width 5 height 3
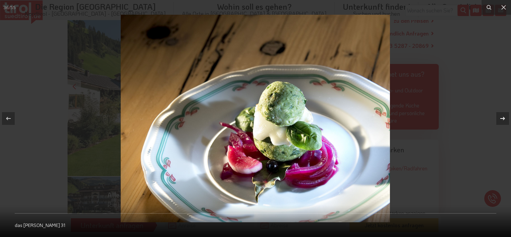
click at [503, 118] on icon at bounding box center [503, 118] width 5 height 3
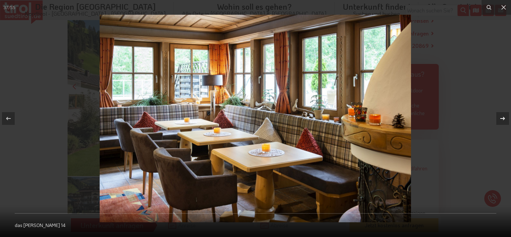
click at [503, 118] on icon at bounding box center [503, 118] width 5 height 3
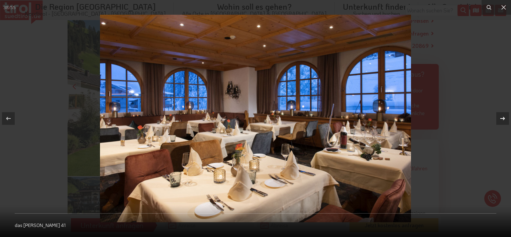
click at [503, 118] on icon at bounding box center [503, 118] width 5 height 3
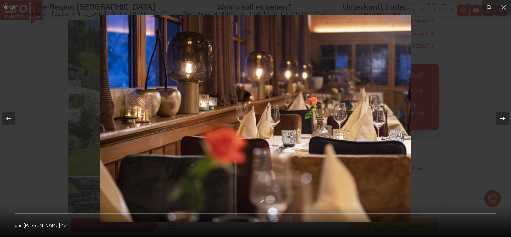
click at [503, 118] on icon at bounding box center [503, 118] width 5 height 3
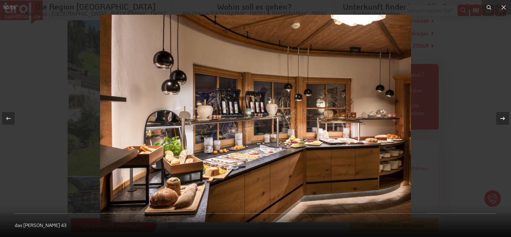
click at [503, 118] on icon at bounding box center [503, 118] width 5 height 3
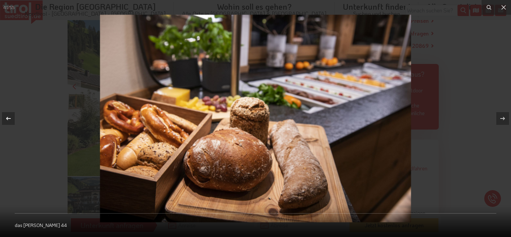
click at [13, 119] on div at bounding box center [8, 118] width 13 height 13
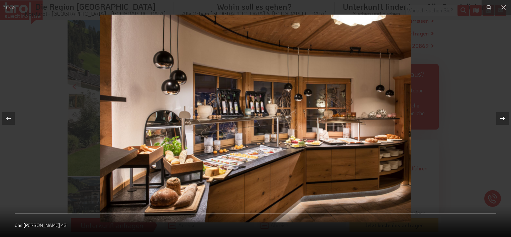
click at [505, 118] on icon at bounding box center [503, 118] width 8 height 8
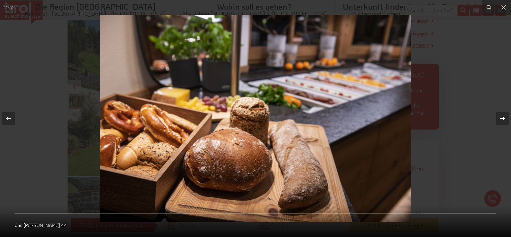
click at [505, 118] on icon at bounding box center [503, 118] width 8 height 8
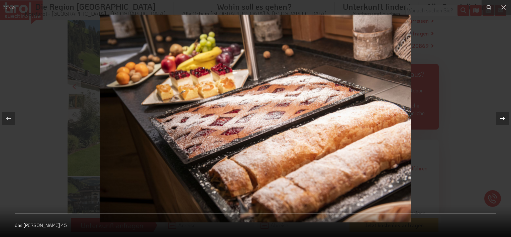
click at [504, 119] on icon at bounding box center [503, 118] width 5 height 3
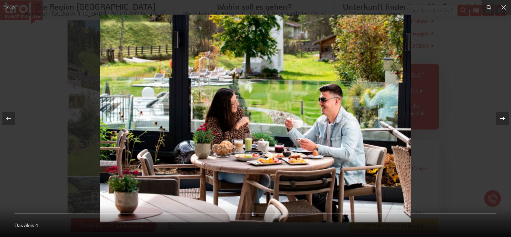
click at [504, 119] on icon at bounding box center [503, 118] width 5 height 3
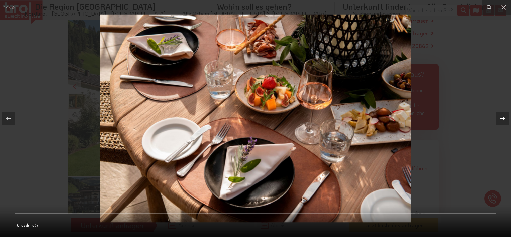
click at [504, 119] on icon at bounding box center [503, 118] width 5 height 3
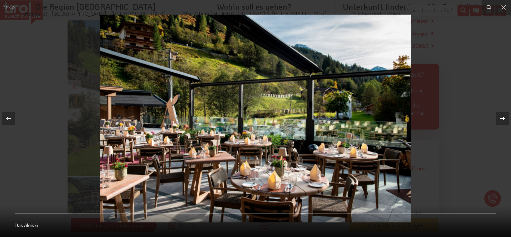
click at [504, 119] on icon at bounding box center [503, 118] width 5 height 3
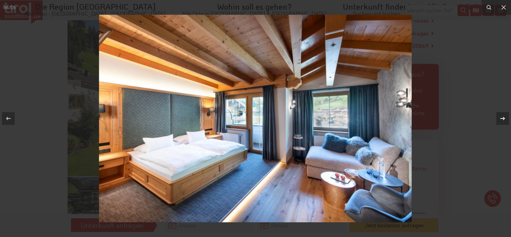
click at [504, 119] on icon at bounding box center [503, 118] width 5 height 3
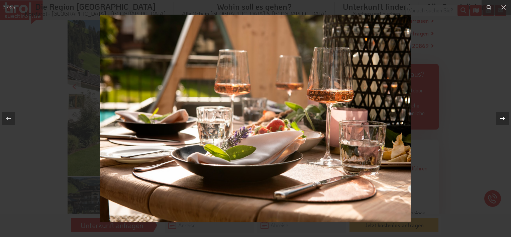
click at [504, 119] on icon at bounding box center [503, 118] width 5 height 3
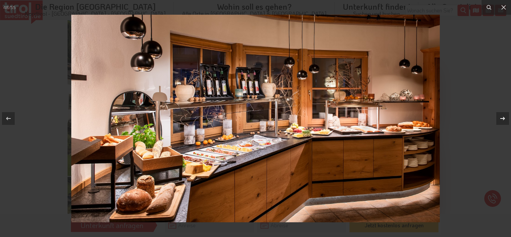
click at [504, 119] on icon at bounding box center [503, 118] width 5 height 3
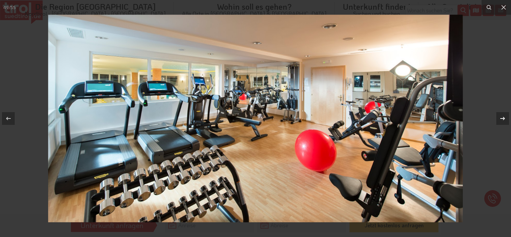
click at [504, 119] on icon at bounding box center [503, 118] width 5 height 3
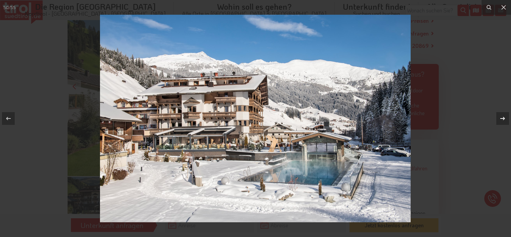
click at [504, 119] on icon at bounding box center [503, 118] width 5 height 3
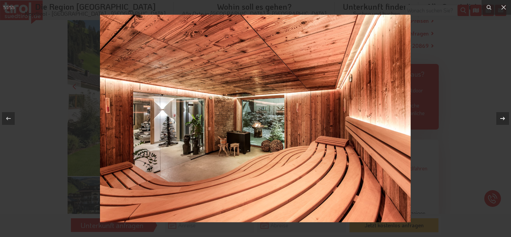
click at [504, 119] on icon at bounding box center [503, 118] width 5 height 3
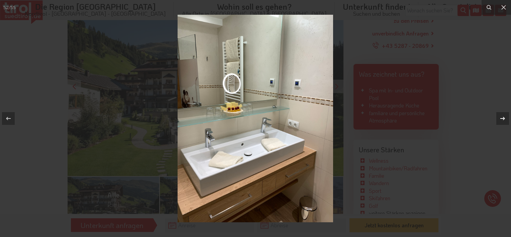
click at [504, 119] on icon at bounding box center [503, 118] width 5 height 3
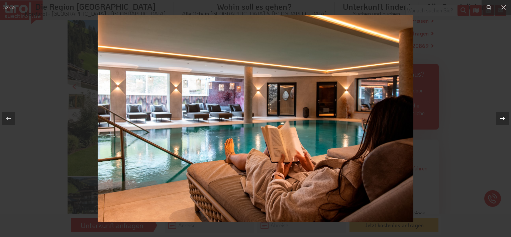
click at [504, 119] on icon at bounding box center [503, 118] width 5 height 3
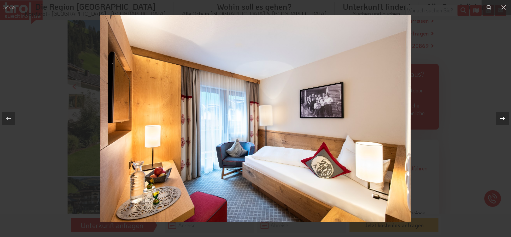
click at [504, 119] on icon at bounding box center [503, 118] width 5 height 3
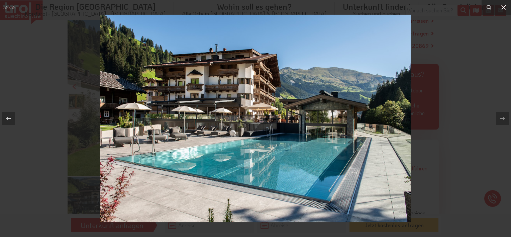
click at [502, 8] on icon at bounding box center [504, 7] width 8 height 8
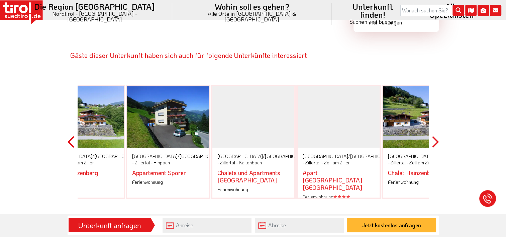
scroll to position [1138, 0]
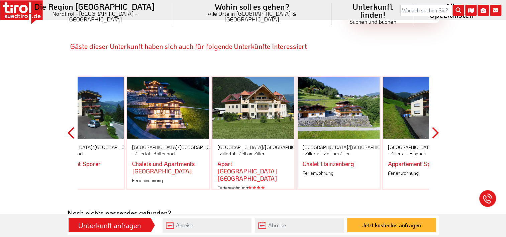
click at [433, 122] on button "Next" at bounding box center [435, 133] width 7 height 152
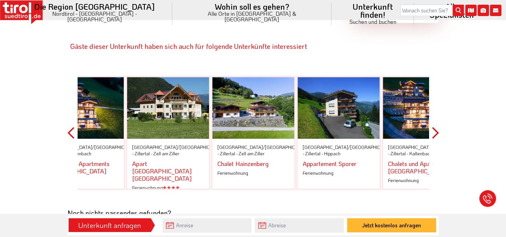
click at [433, 122] on button "Next" at bounding box center [435, 133] width 7 height 152
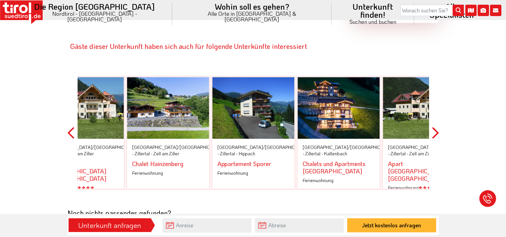
click at [433, 122] on button "Next" at bounding box center [435, 133] width 7 height 152
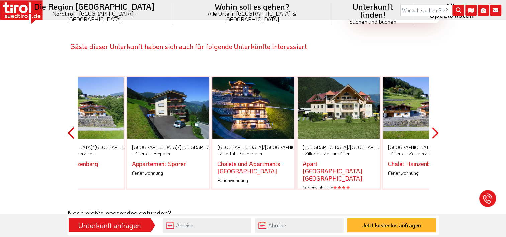
click at [433, 122] on button "Next" at bounding box center [435, 133] width 7 height 152
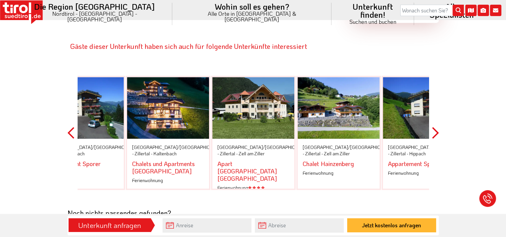
click at [433, 122] on button "Next" at bounding box center [435, 133] width 7 height 152
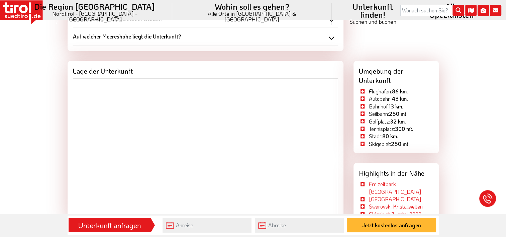
scroll to position [837, 0]
